Goal: Task Accomplishment & Management: Complete application form

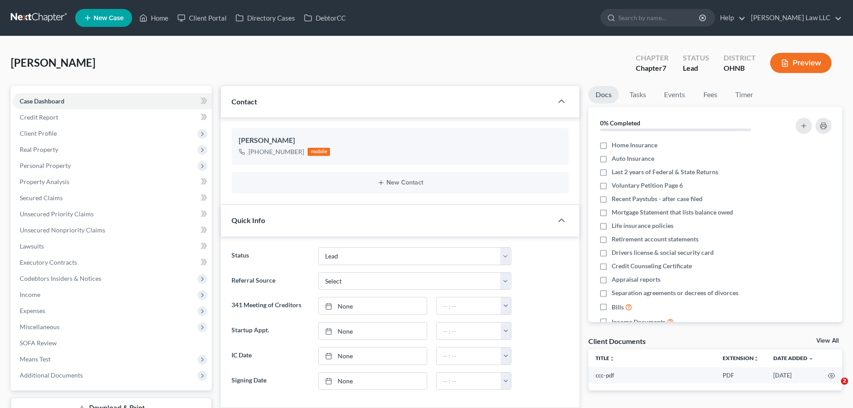
select select "10"
select select "0"
click at [694, 24] on input "search" at bounding box center [659, 17] width 82 height 17
type input "[PERSON_NAME]"
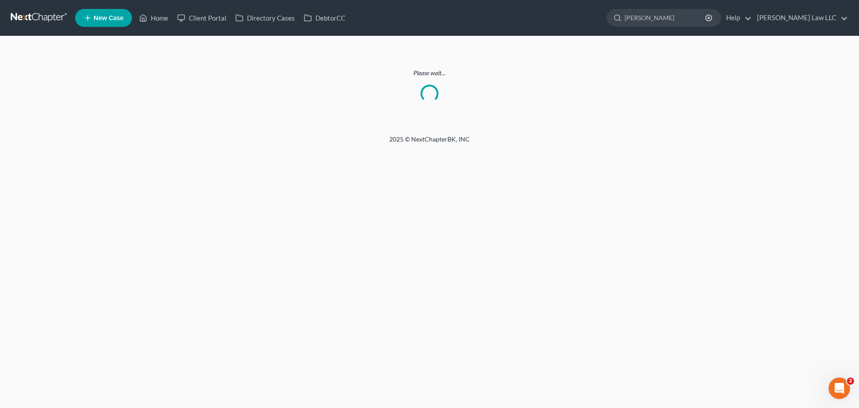
click at [24, 10] on link at bounding box center [39, 18] width 57 height 16
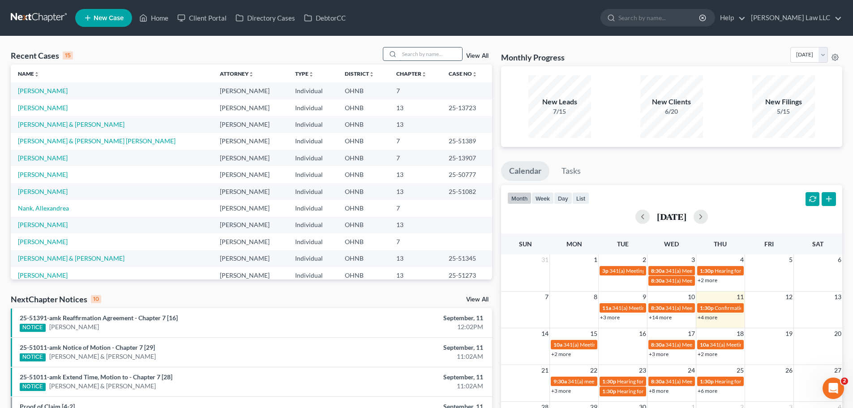
click at [425, 53] on input "search" at bounding box center [430, 53] width 63 height 13
type input "[PERSON_NAME]"
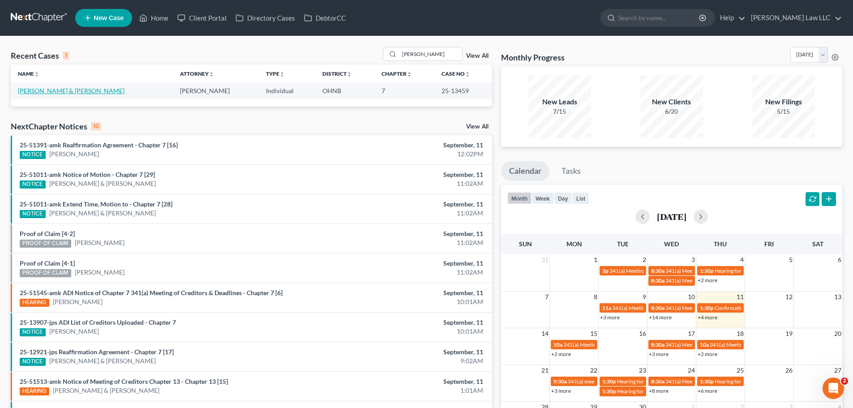
click at [59, 90] on link "[PERSON_NAME] & [PERSON_NAME]" at bounding box center [71, 91] width 107 height 8
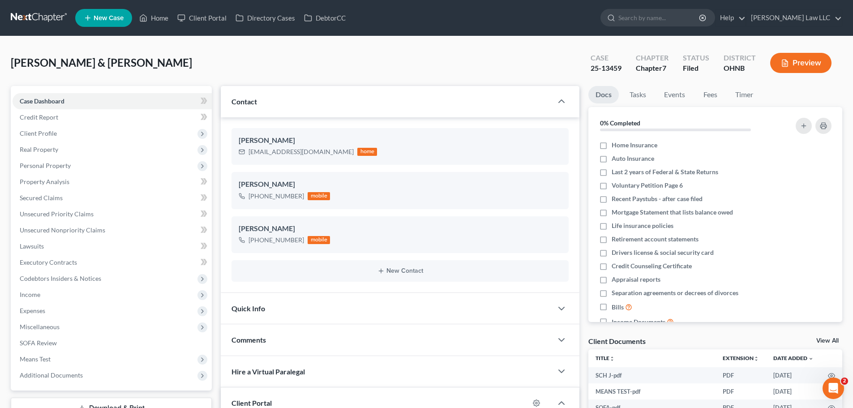
scroll to position [316, 0]
drag, startPoint x: 125, startPoint y: 66, endPoint x: 11, endPoint y: 64, distance: 113.7
click at [11, 64] on div "[PERSON_NAME] & [PERSON_NAME] Upgraded Case 25-13459 Chapter Chapter 7 Status […" at bounding box center [426, 66] width 831 height 39
copy span "[PERSON_NAME] & [PERSON_NAME]"
click at [764, 85] on div "[PERSON_NAME] & [PERSON_NAME] Upgraded Case 25-13459 Chapter Chapter 7 Status […" at bounding box center [426, 66] width 831 height 39
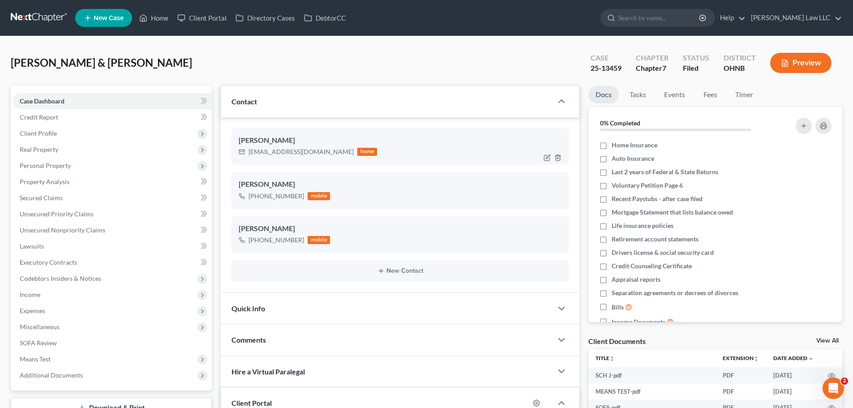
click at [252, 150] on div "[EMAIL_ADDRESS][DOMAIN_NAME]" at bounding box center [300, 151] width 105 height 9
copy div "[EMAIL_ADDRESS][DOMAIN_NAME]"
click at [790, 94] on ul "Docs Tasks Events Fees Timer" at bounding box center [715, 96] width 254 height 21
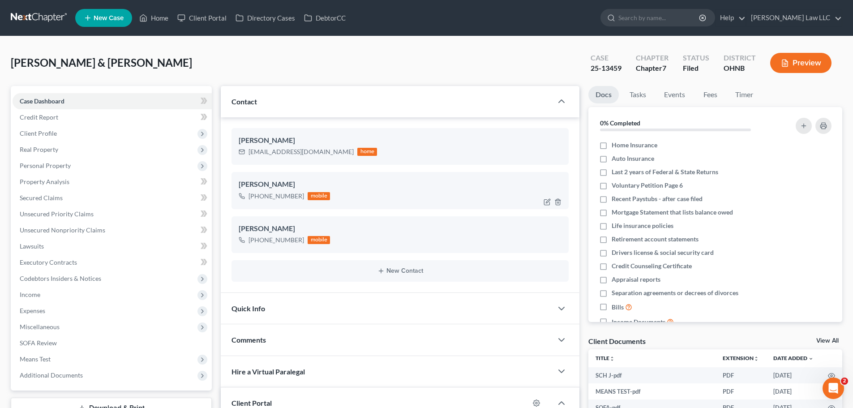
click at [267, 199] on div "[PHONE_NUMBER]" at bounding box center [276, 196] width 56 height 9
click at [268, 198] on div "[PHONE_NUMBER]" at bounding box center [276, 196] width 56 height 9
copy div "[PHONE_NUMBER]"
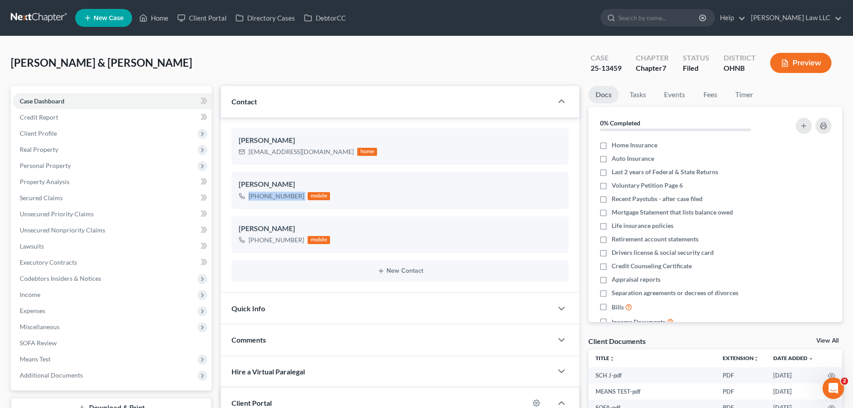
drag, startPoint x: 729, startPoint y: 81, endPoint x: 699, endPoint y: 82, distance: 30.4
click at [729, 81] on div "[PERSON_NAME] & [PERSON_NAME] Upgraded Case 25-13459 Chapter Chapter 7 Status […" at bounding box center [426, 66] width 831 height 39
click at [40, 134] on span "Client Profile" at bounding box center [38, 133] width 37 height 8
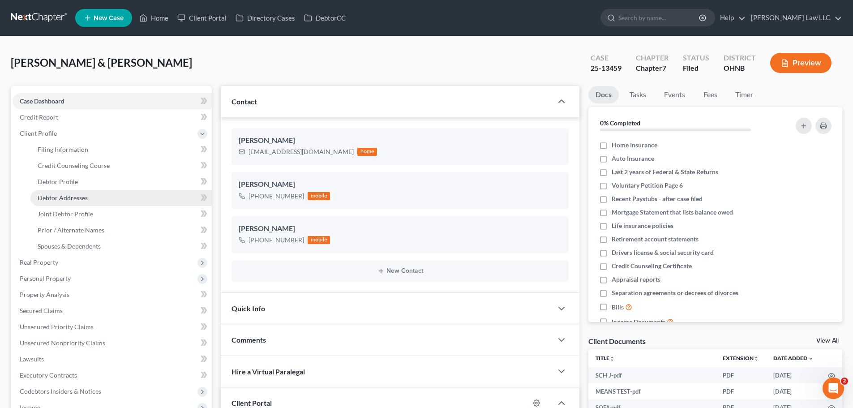
click at [74, 201] on span "Debtor Addresses" at bounding box center [63, 198] width 50 height 8
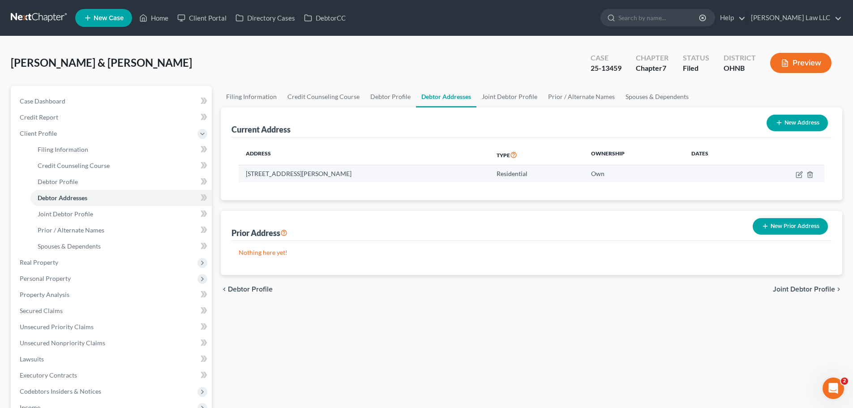
click at [273, 175] on td "[STREET_ADDRESS][PERSON_NAME]" at bounding box center [364, 173] width 251 height 17
copy td "[STREET_ADDRESS][PERSON_NAME]"
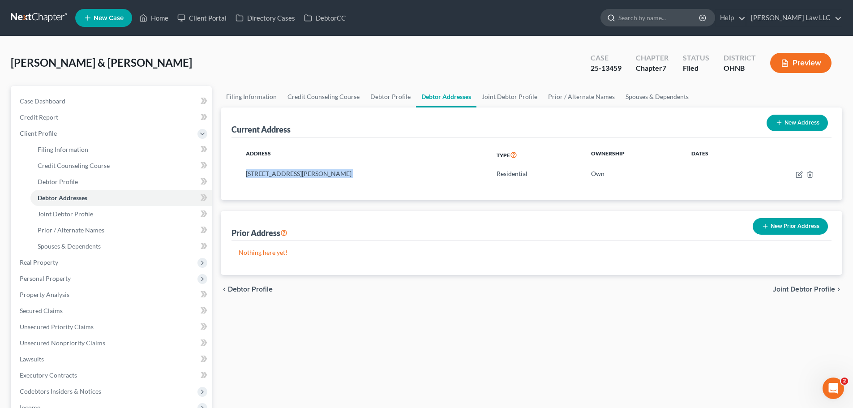
click at [657, 16] on input "search" at bounding box center [659, 17] width 82 height 17
type input "sweet"
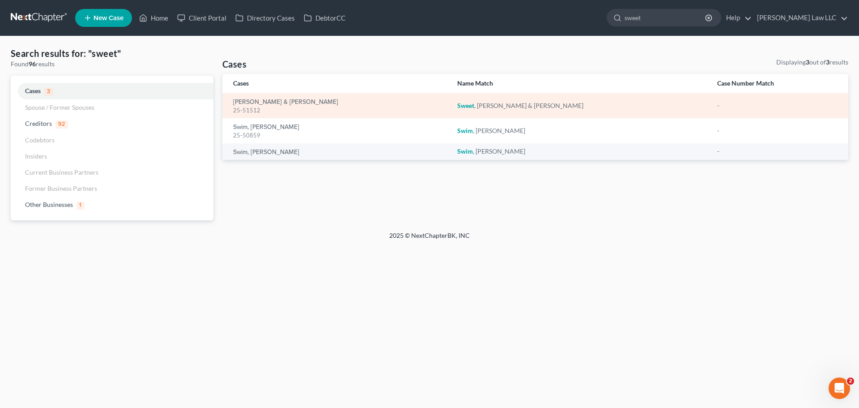
click at [278, 108] on div "25-51512" at bounding box center [338, 110] width 210 height 9
click at [283, 101] on link "[PERSON_NAME] & [PERSON_NAME]" at bounding box center [285, 102] width 105 height 6
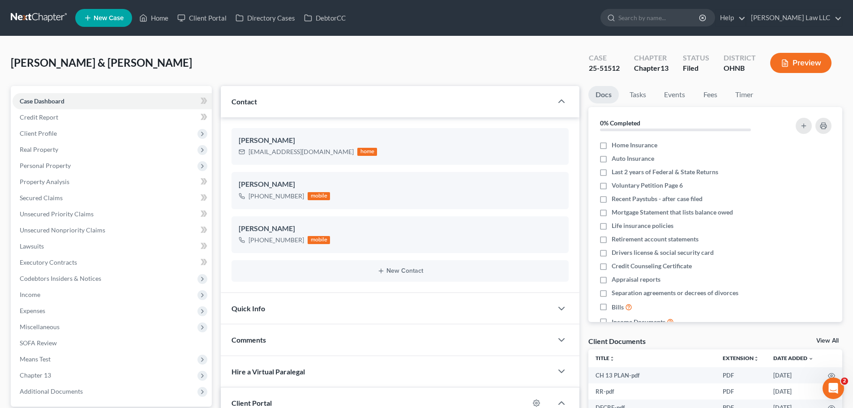
scroll to position [16, 0]
drag, startPoint x: 122, startPoint y: 64, endPoint x: 1, endPoint y: 64, distance: 120.4
copy span "[PERSON_NAME] & [PERSON_NAME]"
click at [279, 149] on div "[EMAIL_ADDRESS][DOMAIN_NAME]" at bounding box center [300, 151] width 105 height 9
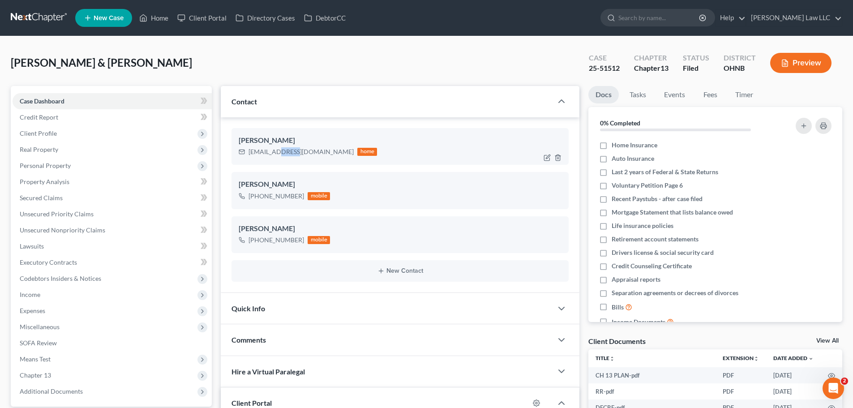
click at [279, 149] on div "[EMAIL_ADDRESS][DOMAIN_NAME]" at bounding box center [300, 151] width 105 height 9
copy div "[EMAIL_ADDRESS][DOMAIN_NAME]"
click at [289, 199] on div "[PHONE_NUMBER]" at bounding box center [276, 196] width 56 height 9
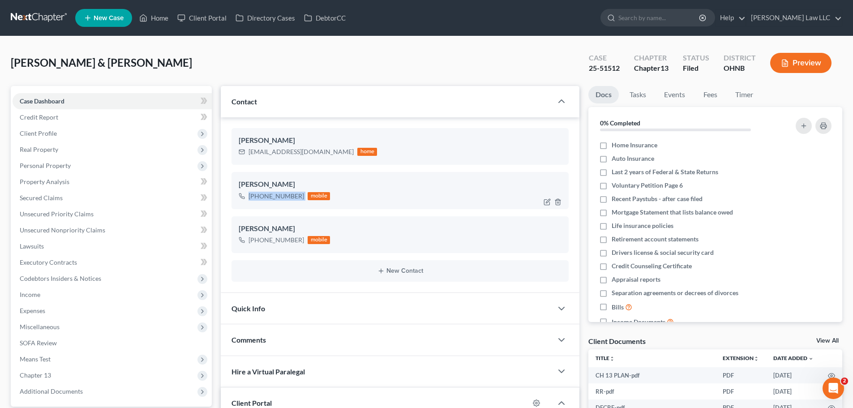
click at [289, 199] on div "[PHONE_NUMBER]" at bounding box center [276, 196] width 56 height 9
copy div "[PHONE_NUMBER]"
click at [49, 133] on span "Client Profile" at bounding box center [38, 133] width 37 height 8
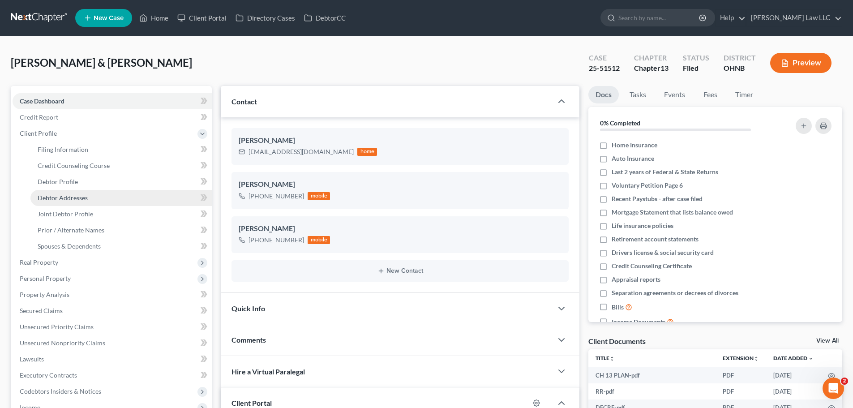
click at [70, 198] on span "Debtor Addresses" at bounding box center [63, 198] width 50 height 8
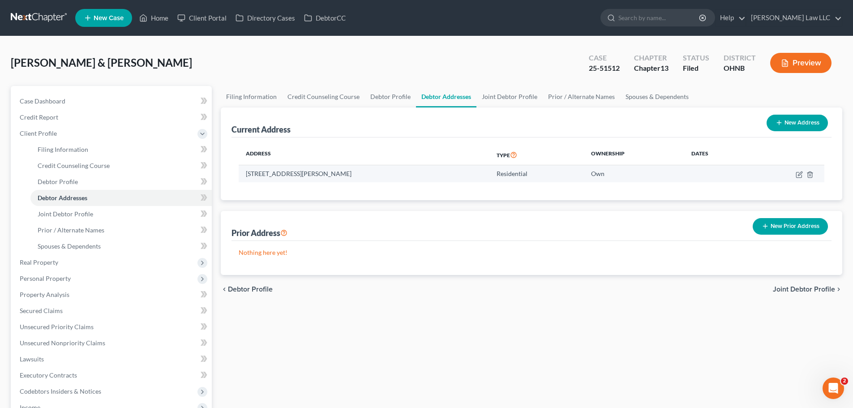
click at [296, 174] on td "[STREET_ADDRESS][PERSON_NAME]" at bounding box center [364, 173] width 251 height 17
copy td "[STREET_ADDRESS][PERSON_NAME]"
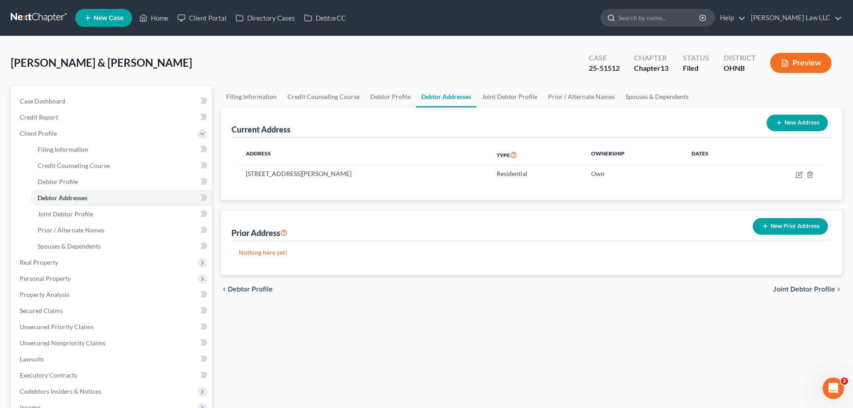
click at [684, 21] on input "search" at bounding box center [659, 17] width 82 height 17
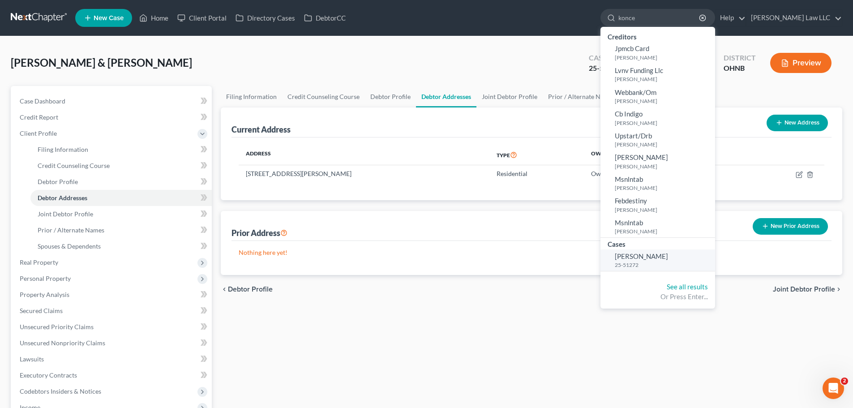
type input "konce"
click at [667, 264] on small "25-51272" at bounding box center [664, 265] width 98 height 8
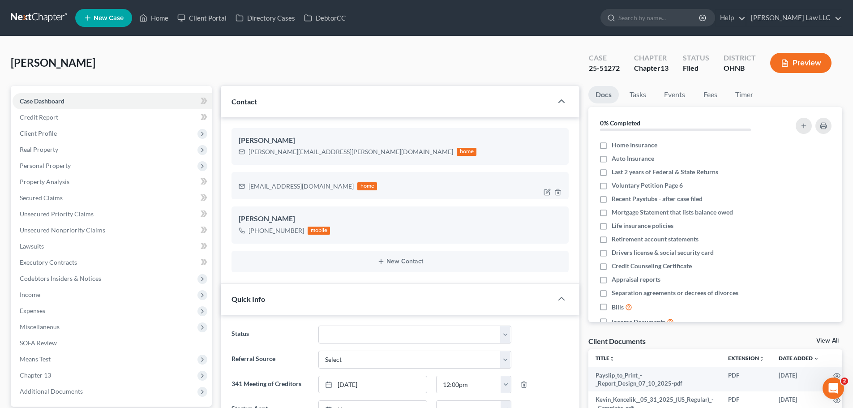
scroll to position [387, 0]
click at [71, 182] on link "Property Analysis" at bounding box center [112, 182] width 199 height 16
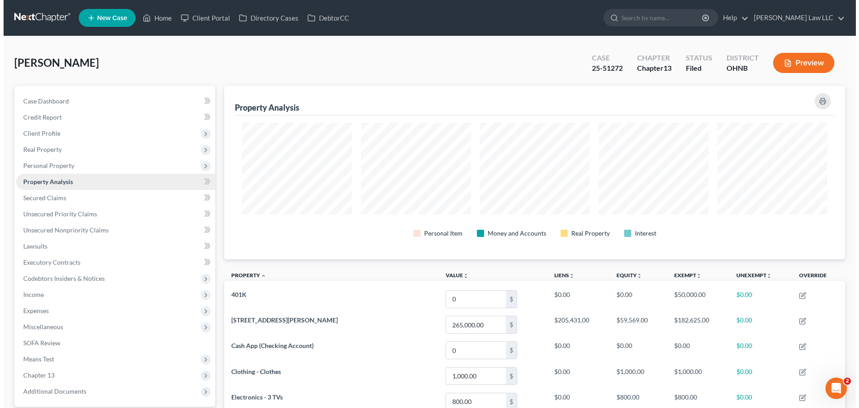
scroll to position [173, 621]
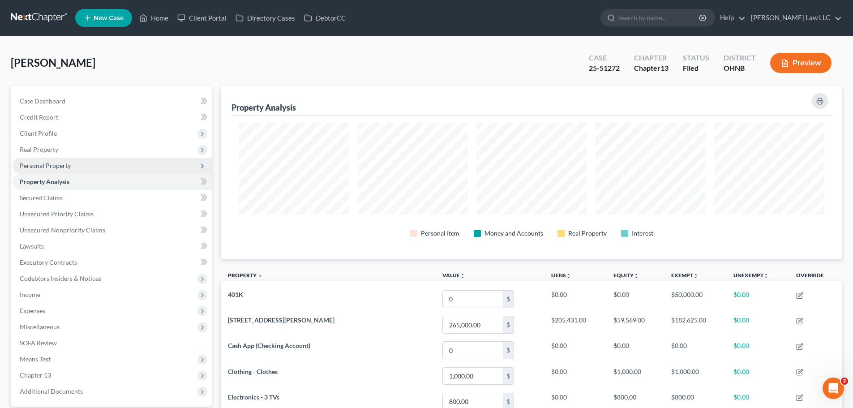
click at [47, 167] on span "Personal Property" at bounding box center [45, 166] width 51 height 8
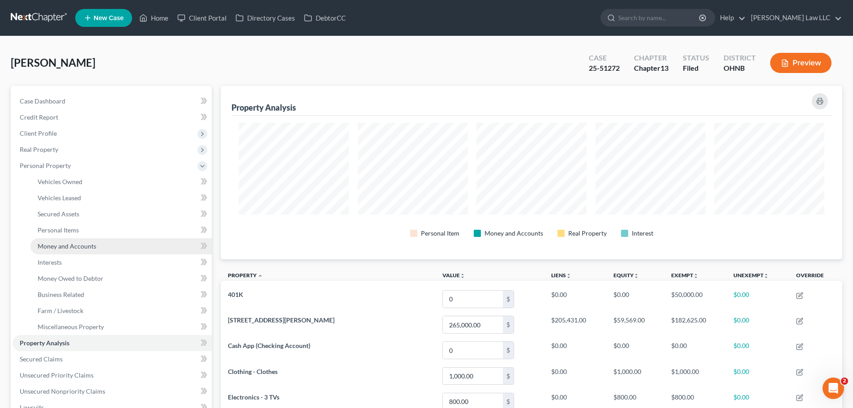
click at [98, 247] on link "Money and Accounts" at bounding box center [120, 246] width 181 height 16
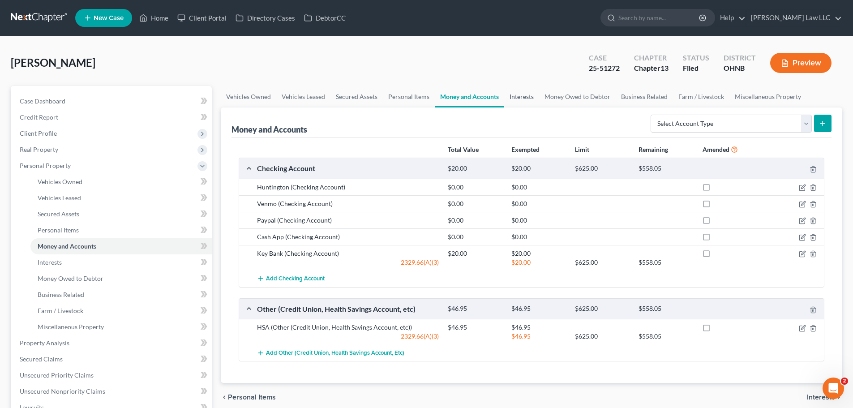
click at [527, 103] on link "Interests" at bounding box center [521, 96] width 35 height 21
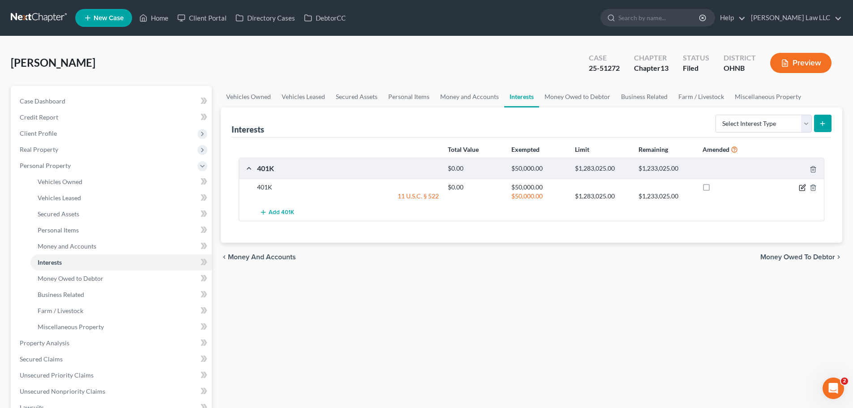
click at [802, 186] on icon "button" at bounding box center [802, 187] width 7 height 7
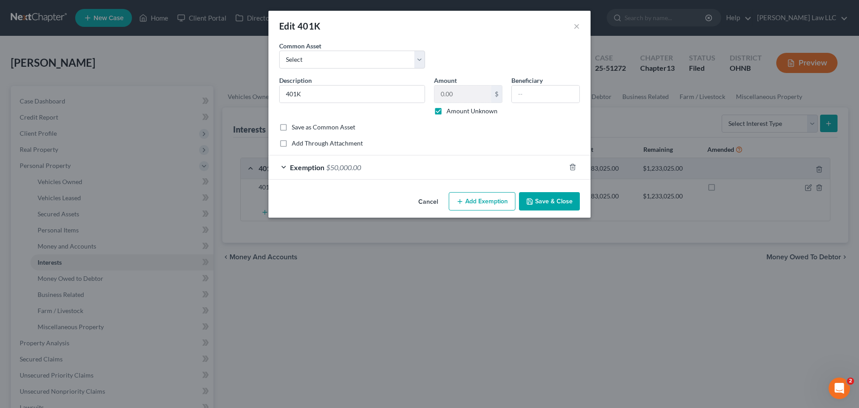
click at [451, 112] on label "Amount Unknown" at bounding box center [472, 111] width 51 height 9
click at [451, 112] on input "Amount Unknown" at bounding box center [453, 110] width 6 height 6
checkbox input "false"
click at [452, 92] on input "0.00" at bounding box center [463, 94] width 57 height 17
type input "53,221"
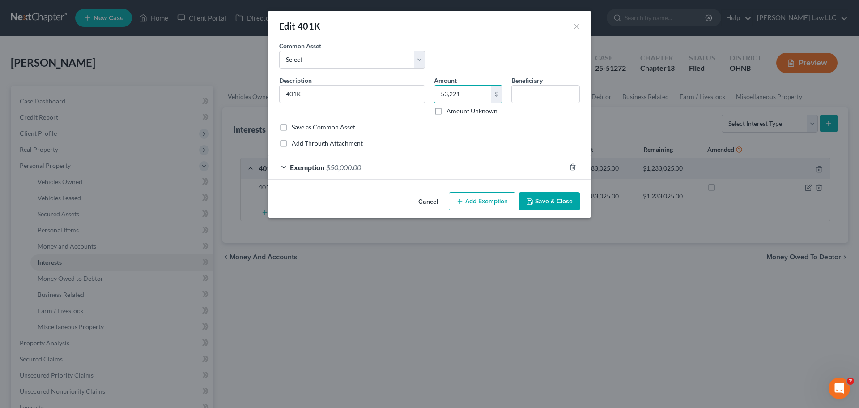
click at [339, 165] on span "$50,000.00" at bounding box center [343, 167] width 35 height 9
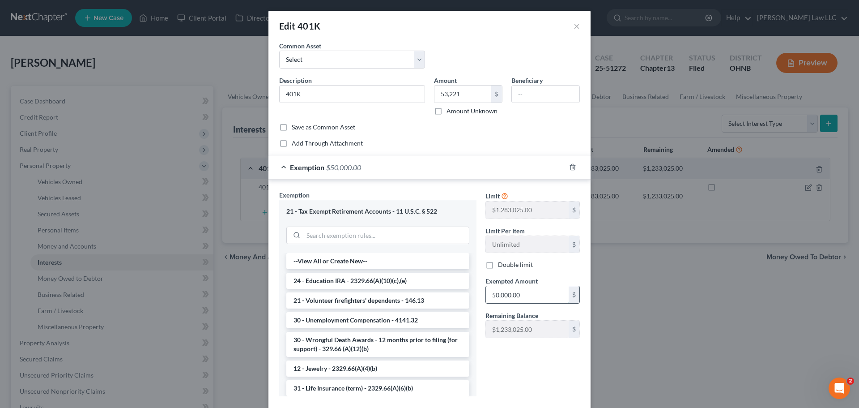
click at [526, 297] on input "50,000.00" at bounding box center [527, 294] width 83 height 17
type input "53,221"
click at [442, 127] on div "Save as Common Asset" at bounding box center [429, 127] width 301 height 9
click at [535, 94] on input "text" at bounding box center [546, 94] width 68 height 17
type input "spouse"
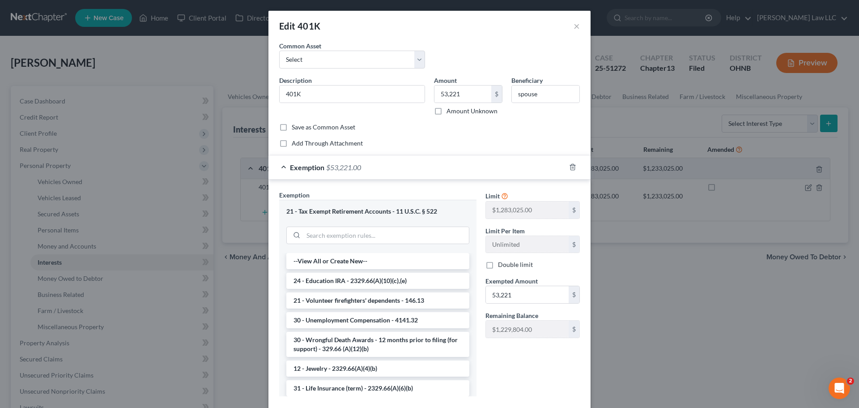
click at [491, 35] on div "Edit 401K ×" at bounding box center [430, 26] width 322 height 30
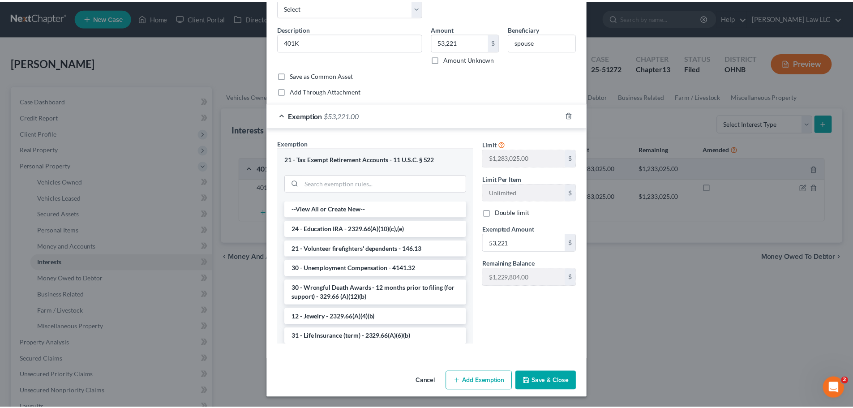
scroll to position [52, 0]
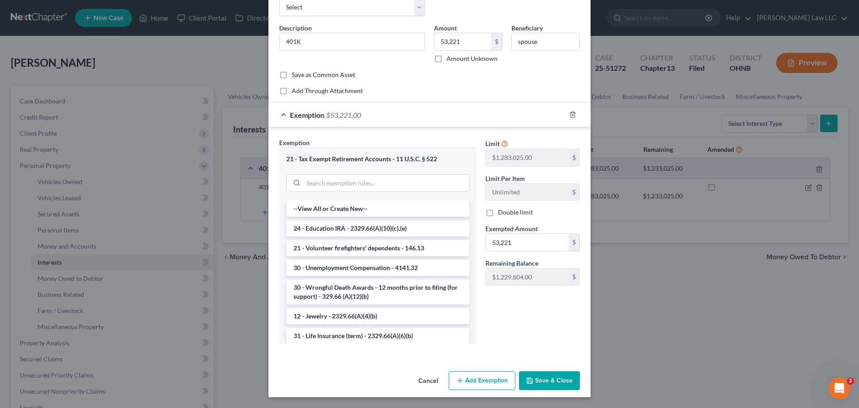
click at [552, 380] on button "Save & Close" at bounding box center [549, 380] width 61 height 19
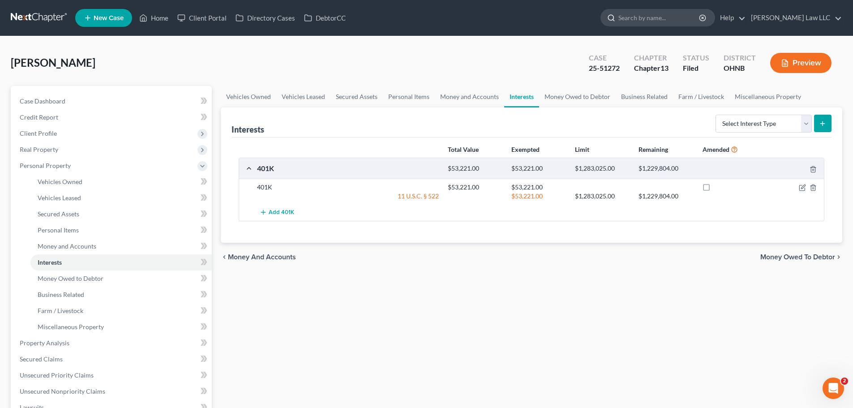
click at [657, 19] on input "search" at bounding box center [659, 17] width 82 height 17
type input "[PERSON_NAME]"
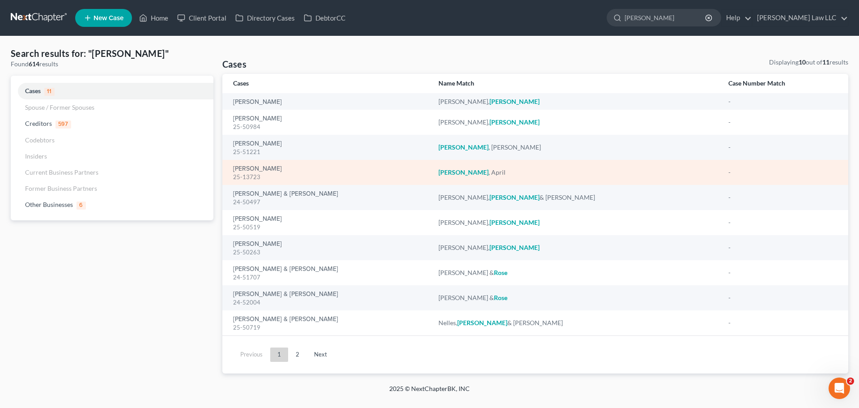
click at [272, 167] on div "[PERSON_NAME] 25-13723" at bounding box center [328, 172] width 191 height 17
click at [253, 168] on link "[PERSON_NAME]" at bounding box center [257, 169] width 49 height 6
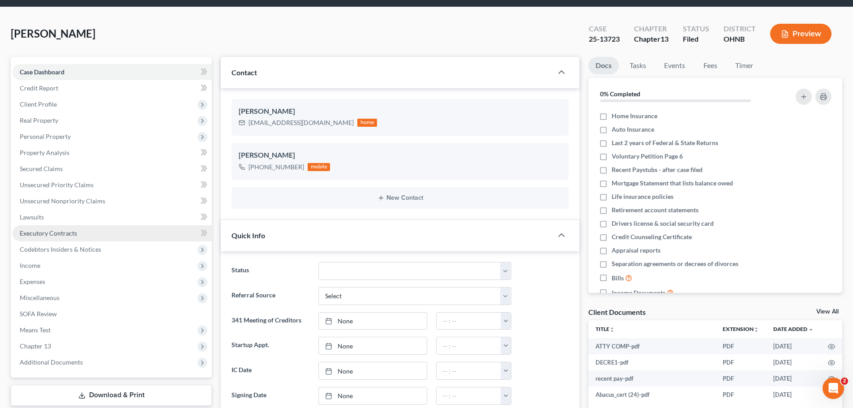
scroll to position [45, 0]
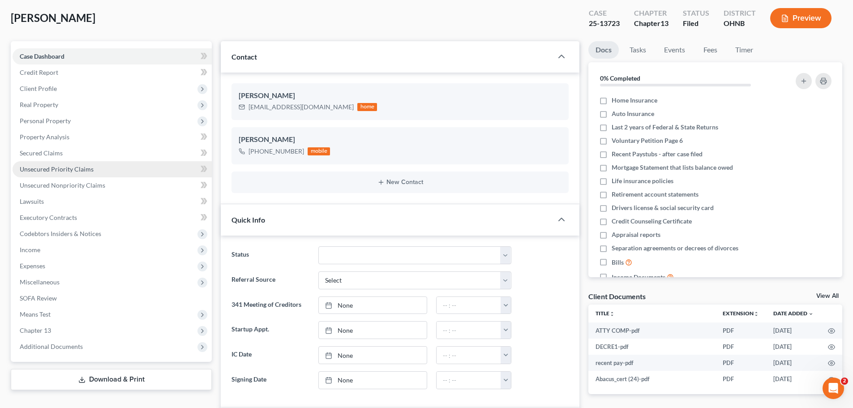
click at [61, 173] on link "Unsecured Priority Claims" at bounding box center [112, 169] width 199 height 16
